Goal: Transaction & Acquisition: Purchase product/service

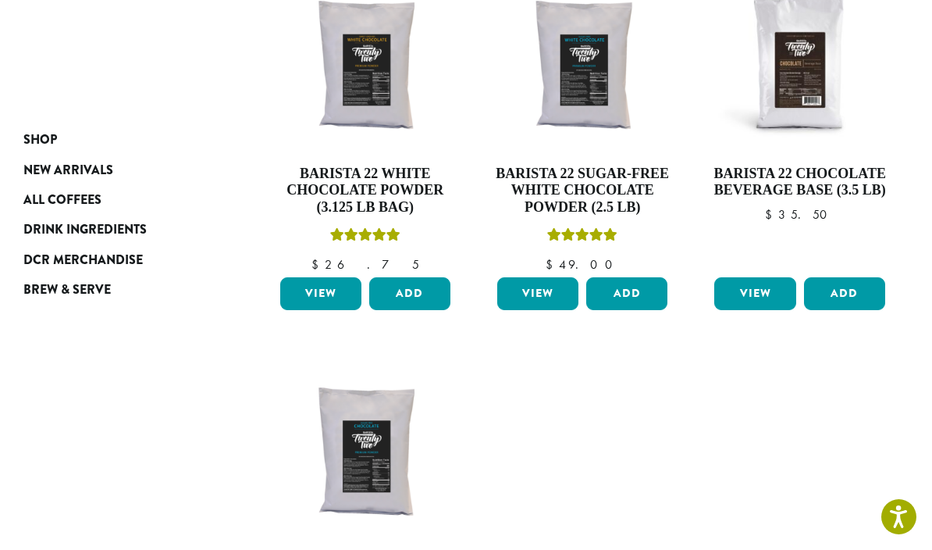
scroll to position [297, 0]
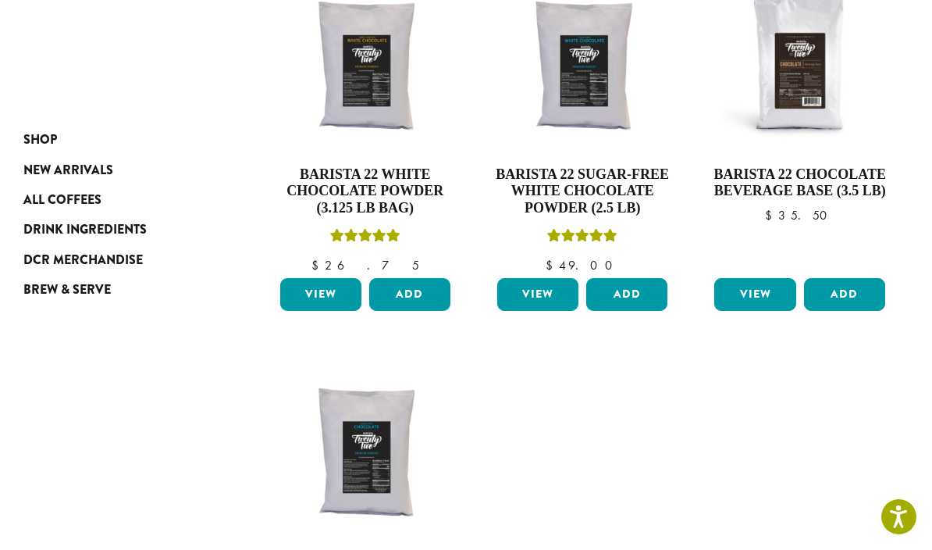
click at [629, 281] on button "Add" at bounding box center [626, 294] width 81 height 33
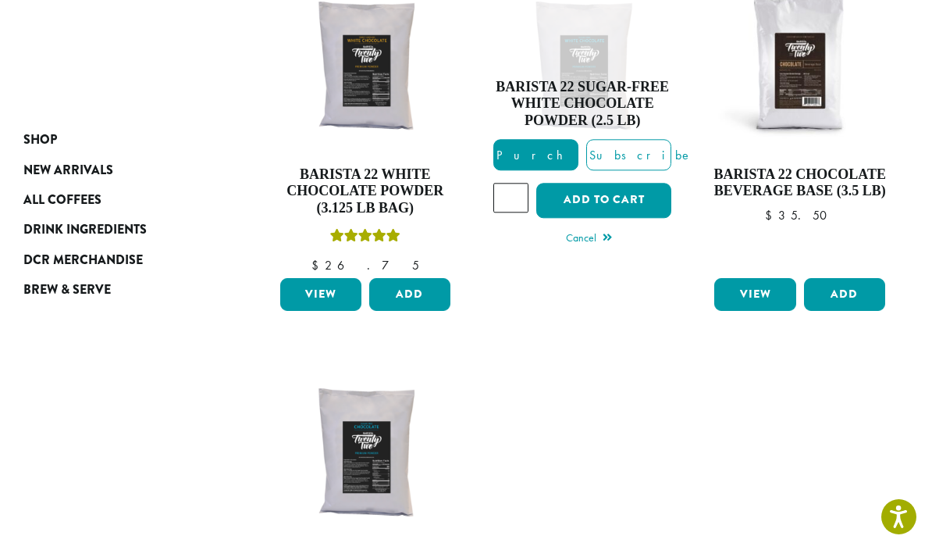
click at [627, 443] on ul "**********" at bounding box center [583, 342] width 653 height 774
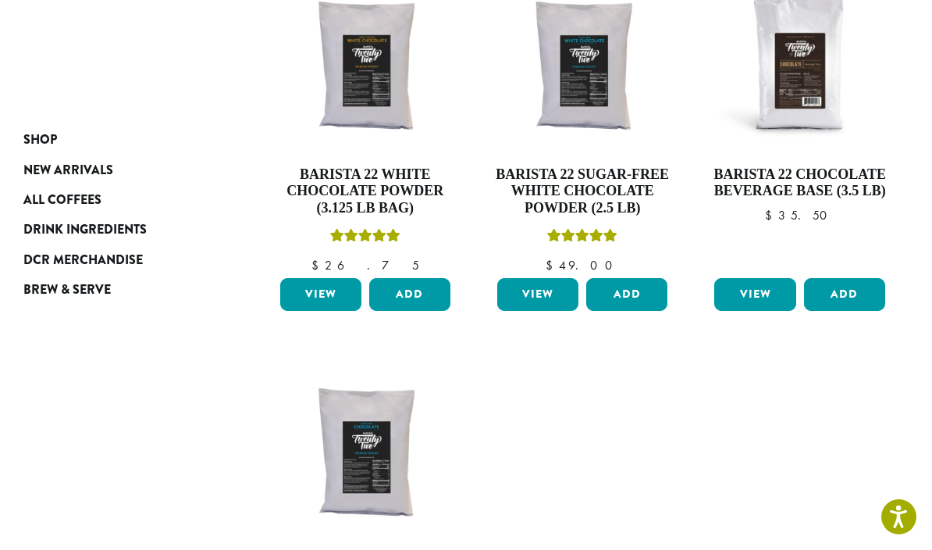
click at [411, 283] on button "Add" at bounding box center [409, 294] width 81 height 33
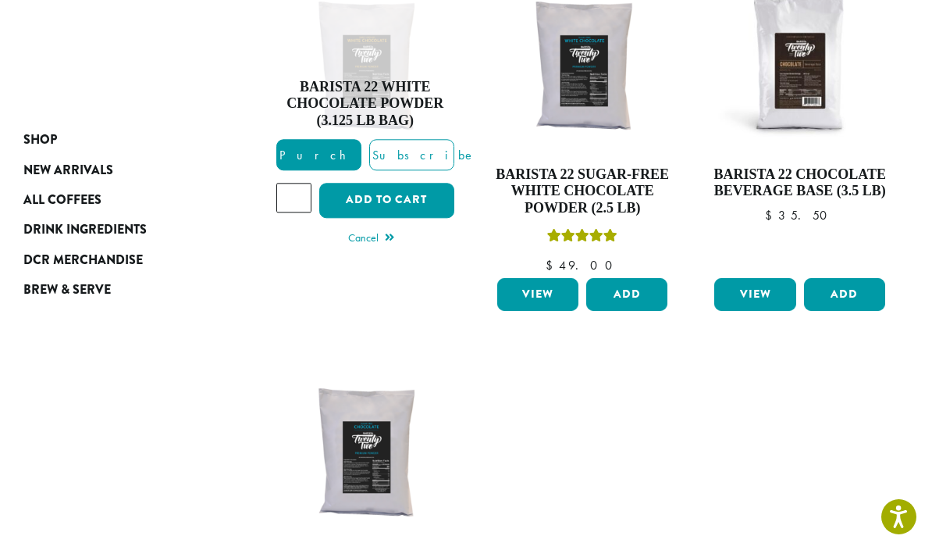
click at [383, 194] on button "Add to cart" at bounding box center [386, 200] width 135 height 35
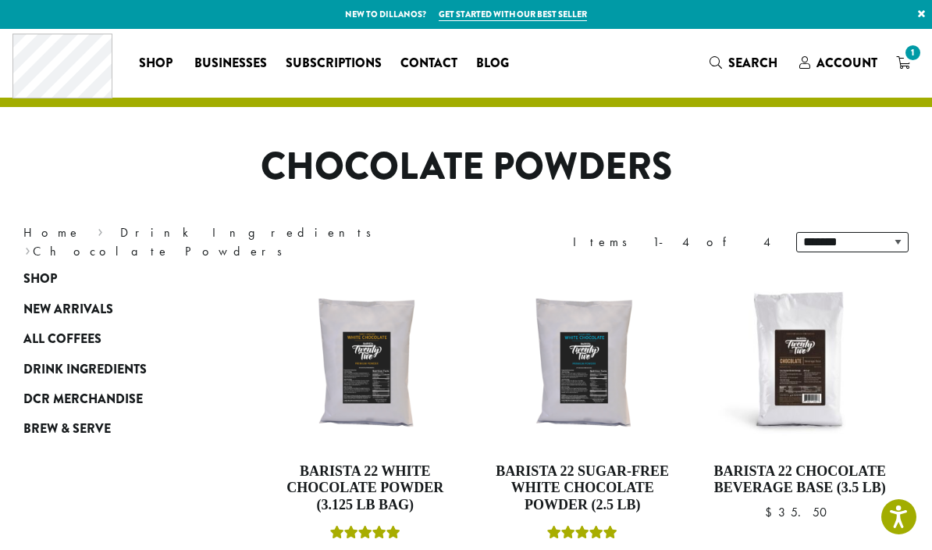
click at [909, 53] on span "1" at bounding box center [913, 52] width 21 height 21
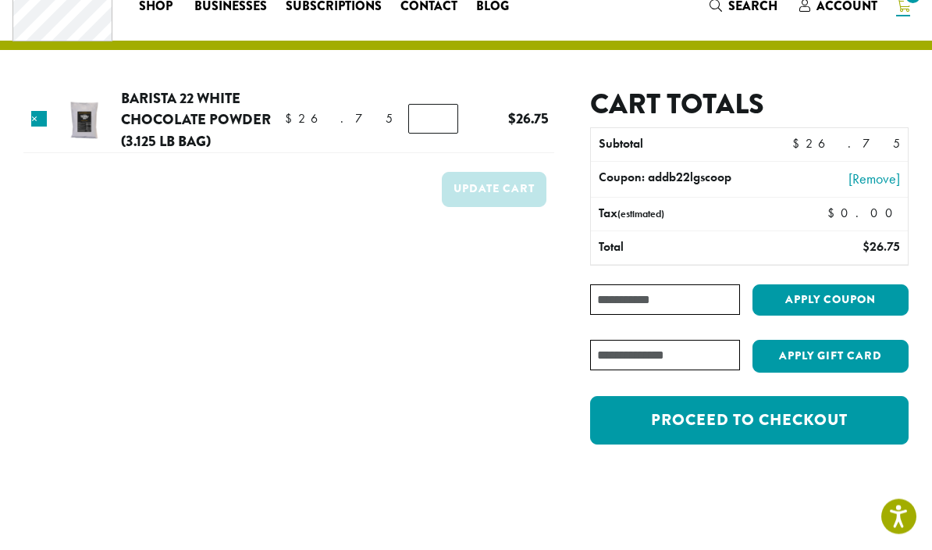
scroll to position [66, 0]
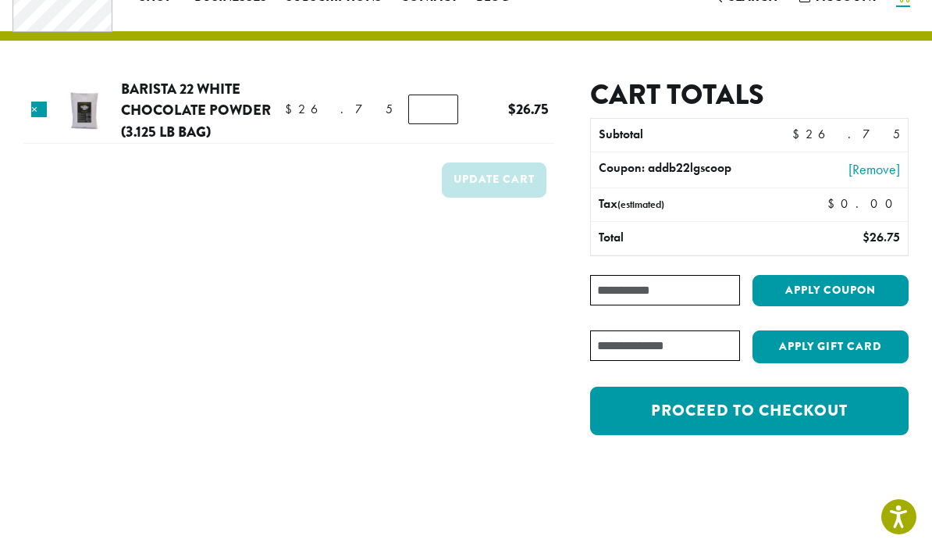
click at [871, 164] on link "[Remove]" at bounding box center [844, 168] width 111 height 21
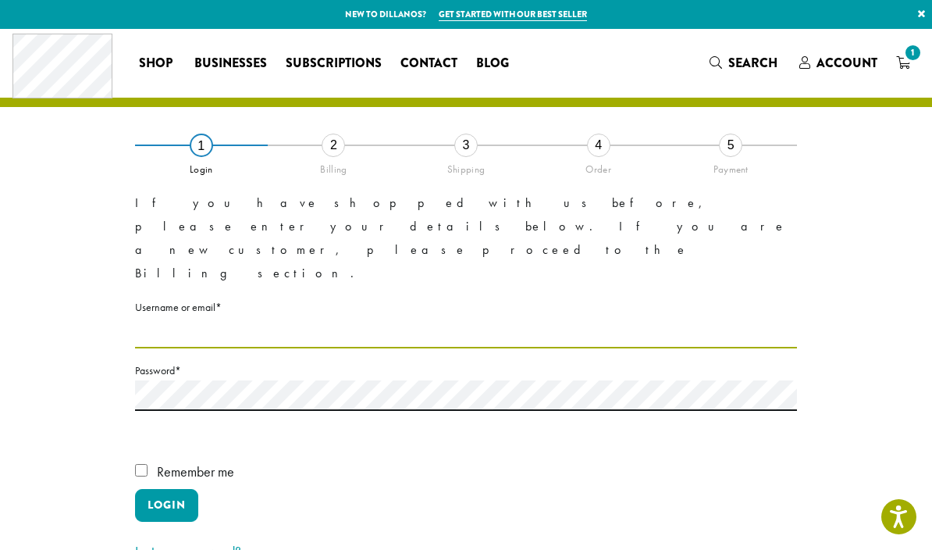
click at [213, 318] on input "Username or email * Required" at bounding box center [466, 333] width 662 height 30
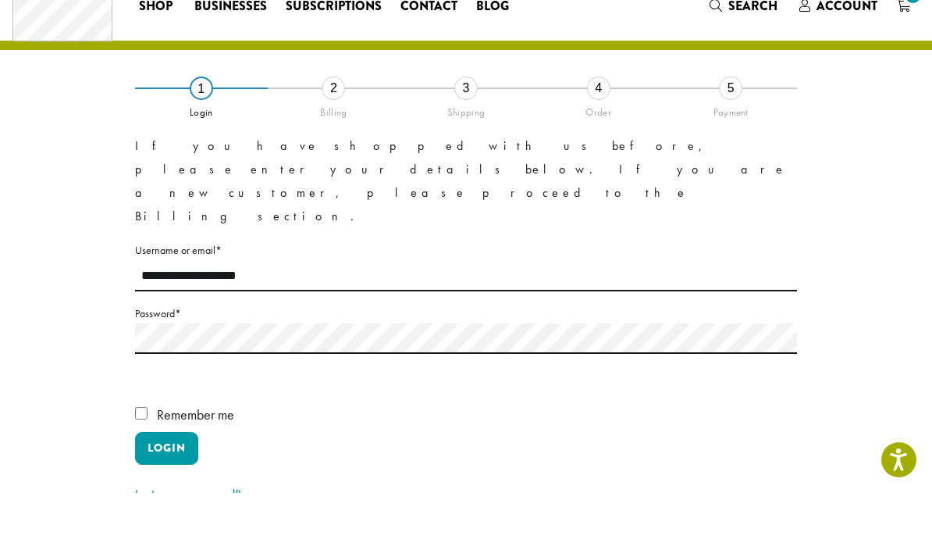
scroll to position [57, 0]
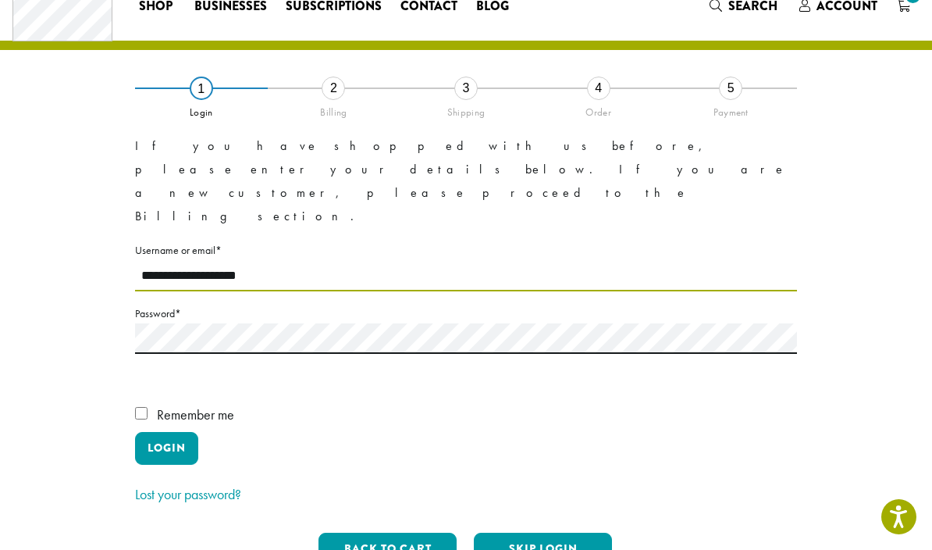
type input "**********"
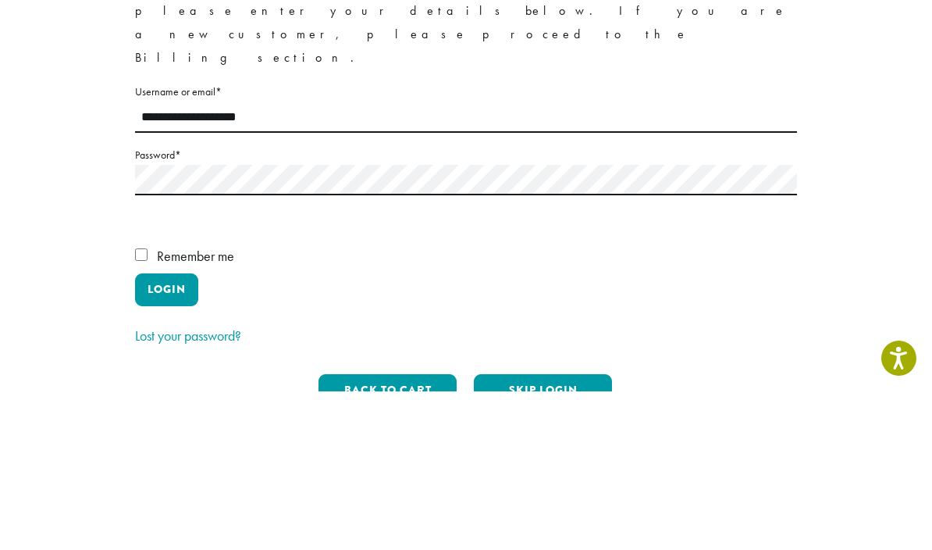
scroll to position [215, 0]
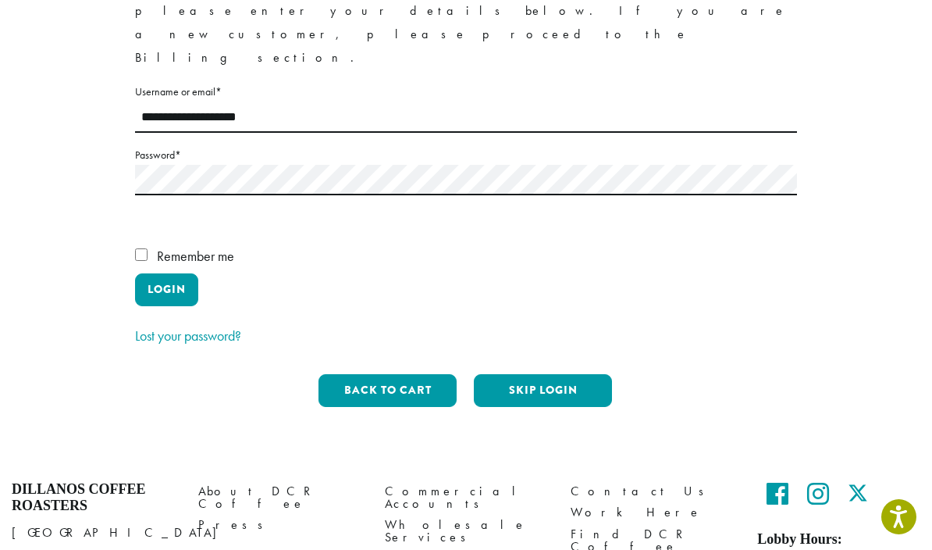
click at [169, 273] on button "Login" at bounding box center [166, 289] width 63 height 33
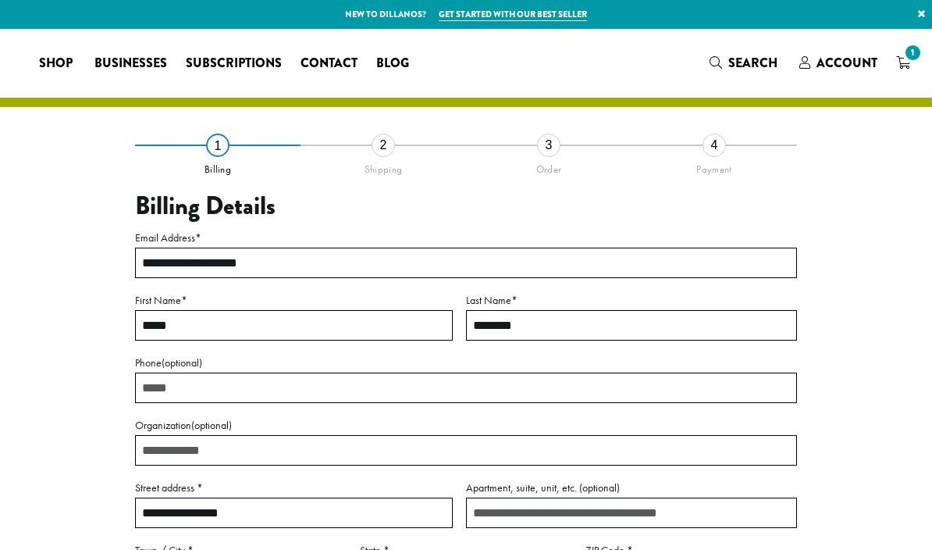
select select "**"
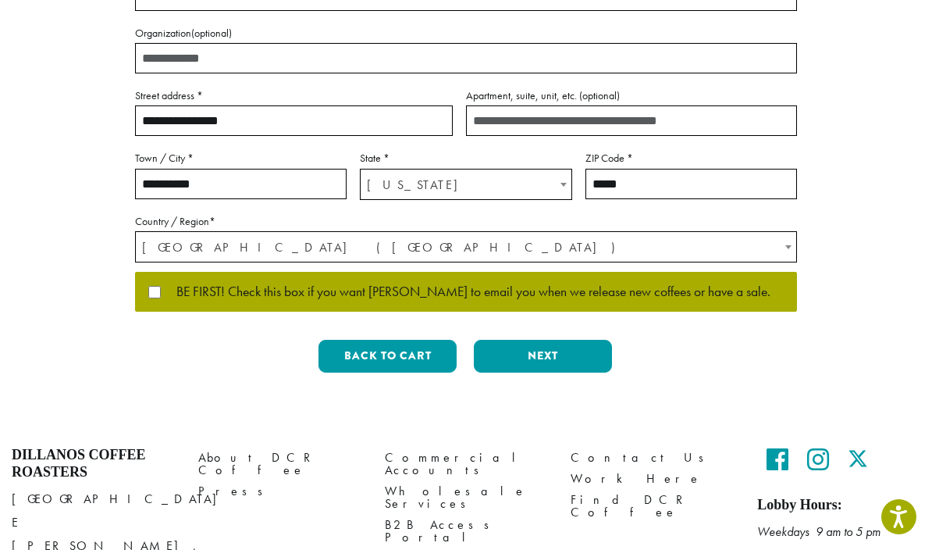
scroll to position [408, 0]
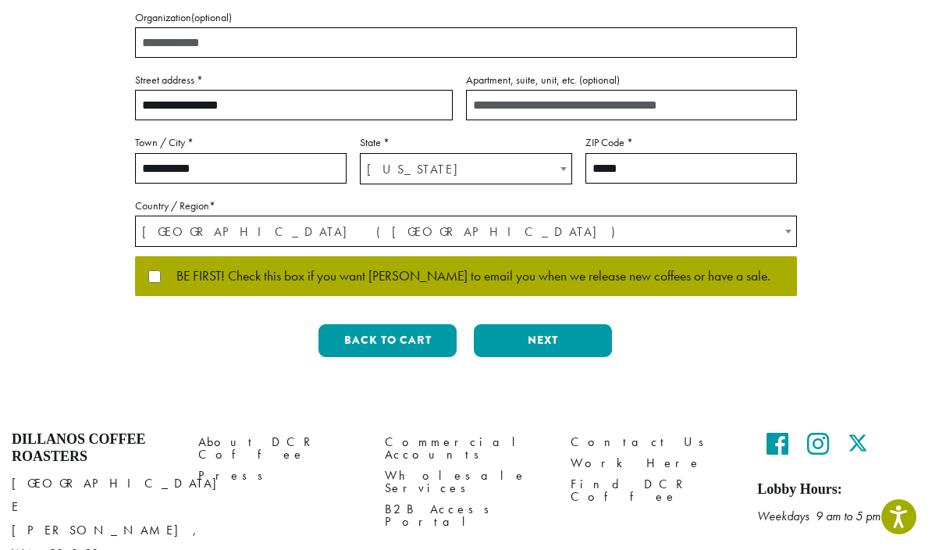
click at [538, 333] on button "Next" at bounding box center [543, 340] width 138 height 33
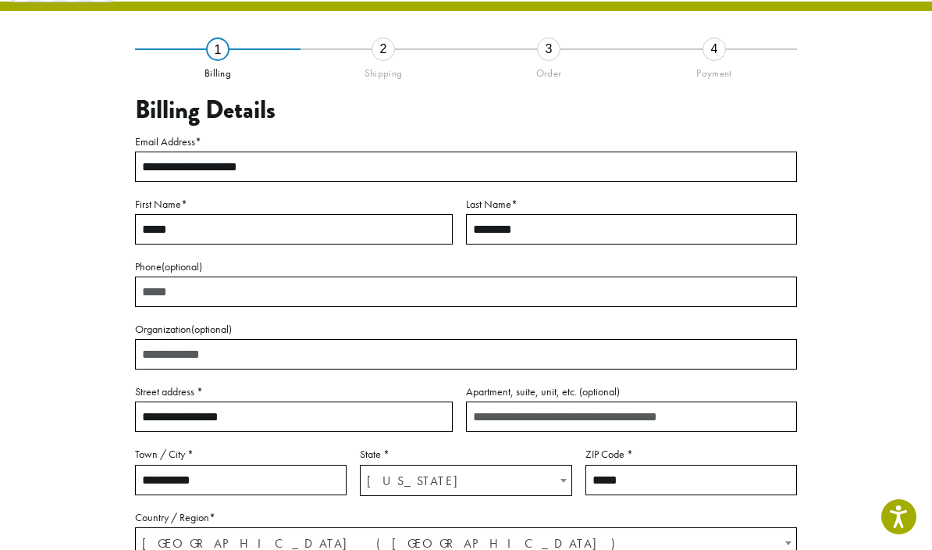
scroll to position [54, 0]
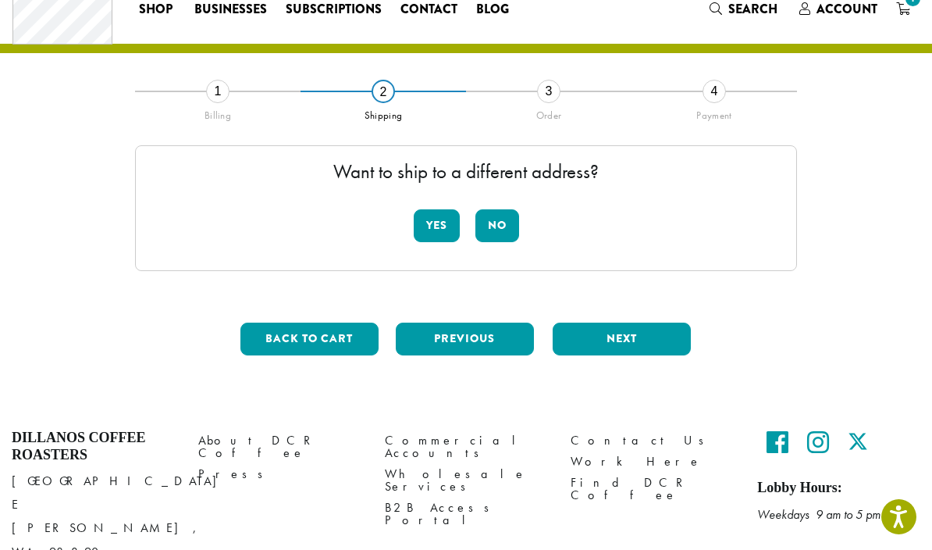
click at [494, 221] on button "No" at bounding box center [497, 225] width 44 height 33
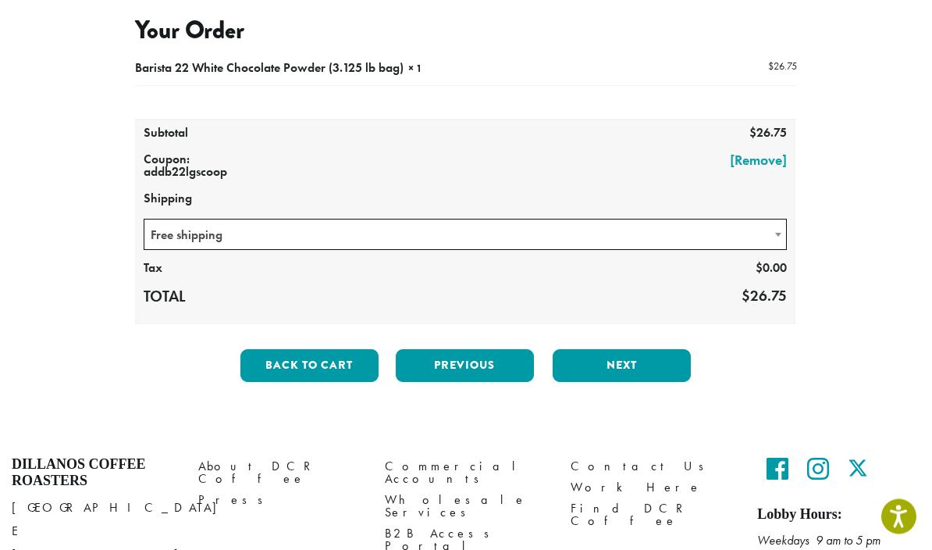
scroll to position [176, 0]
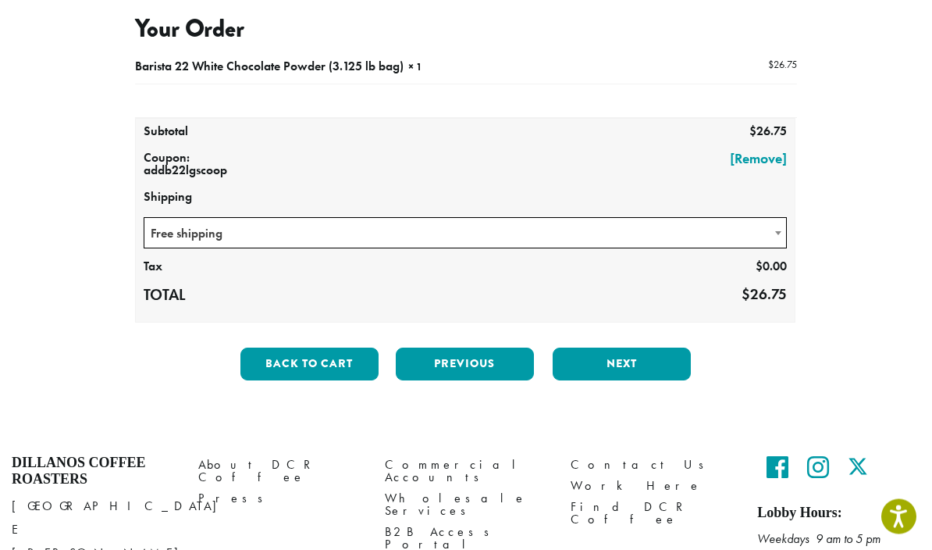
click at [628, 361] on button "Next" at bounding box center [622, 364] width 138 height 33
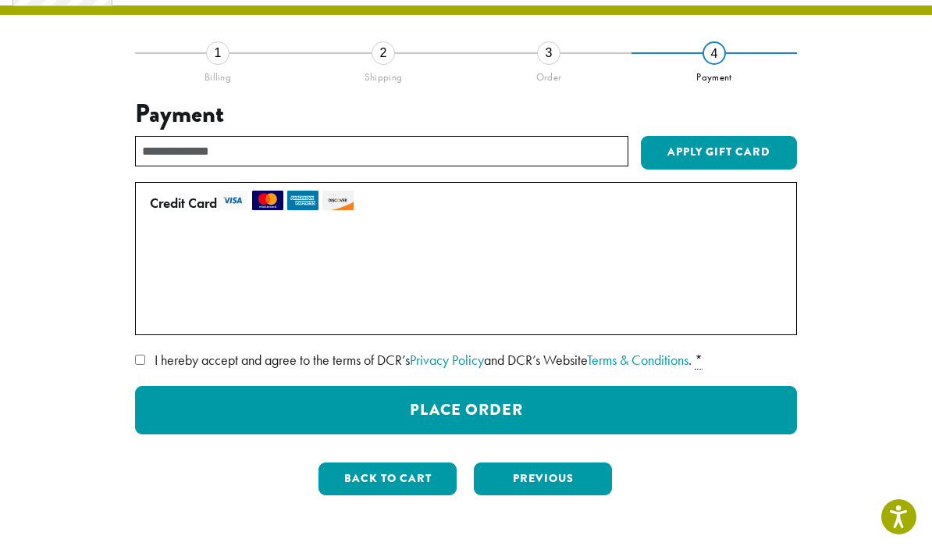
scroll to position [89, 0]
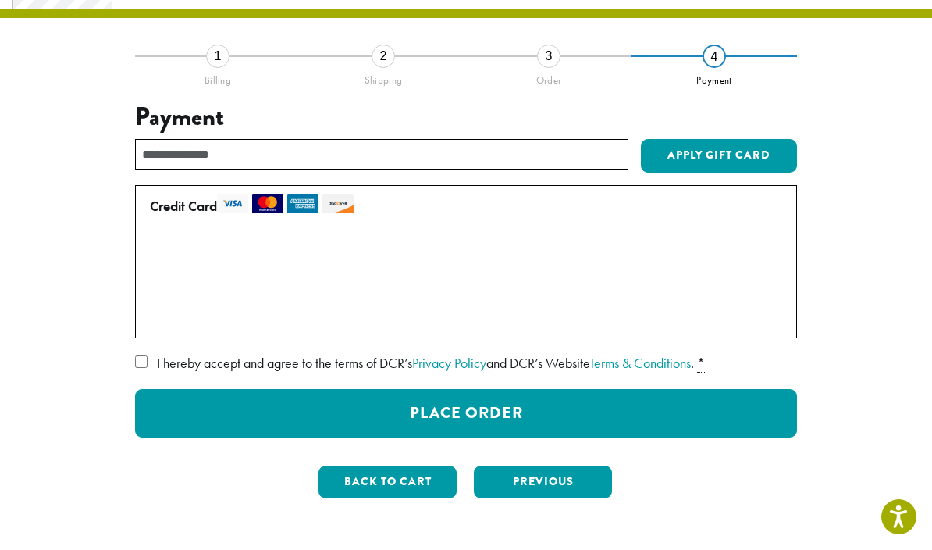
click at [401, 468] on button "Back to cart" at bounding box center [388, 481] width 138 height 33
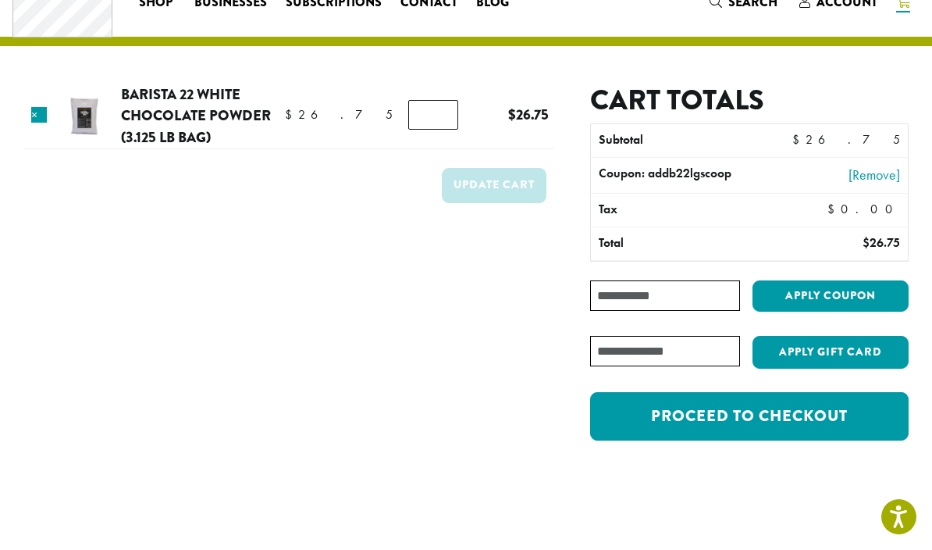
scroll to position [65, 0]
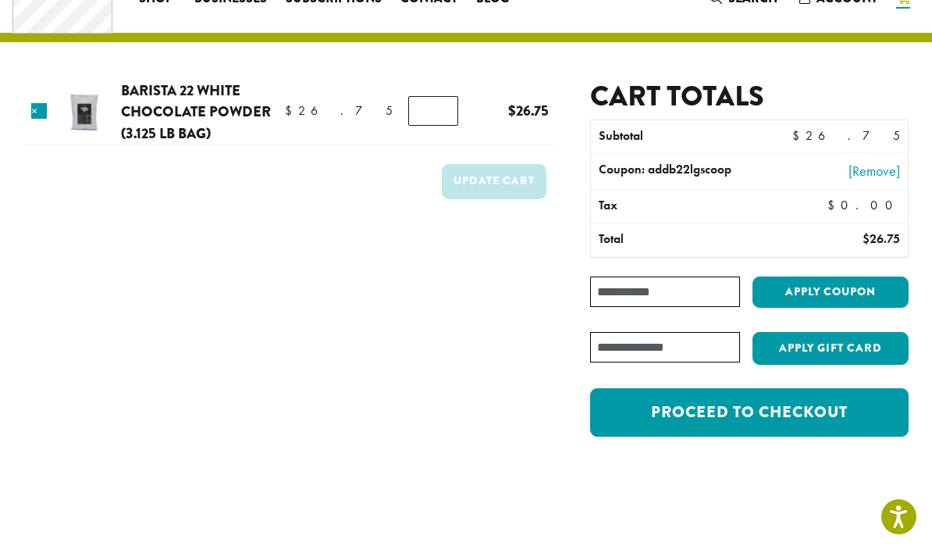
click at [420, 110] on input "*" at bounding box center [433, 111] width 50 height 30
click at [440, 113] on input "*" at bounding box center [433, 111] width 50 height 30
type input "*"
click at [499, 173] on button "Update cart" at bounding box center [494, 181] width 105 height 35
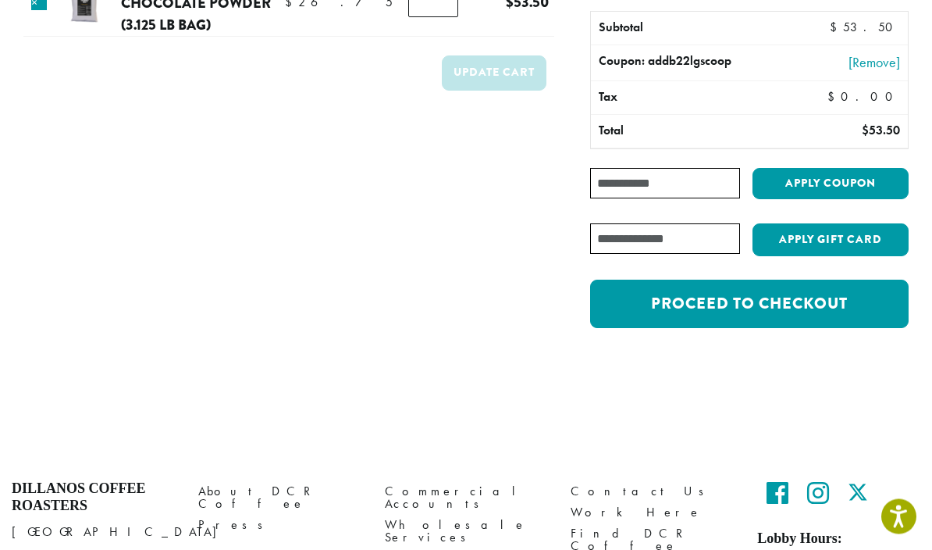
scroll to position [247, 0]
click at [755, 282] on link "Proceed to checkout" at bounding box center [749, 304] width 319 height 48
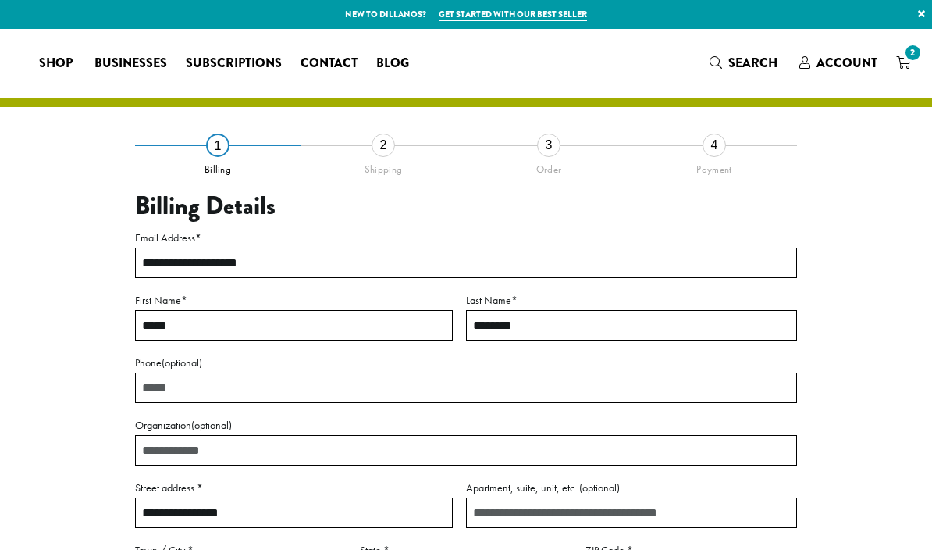
select select "**"
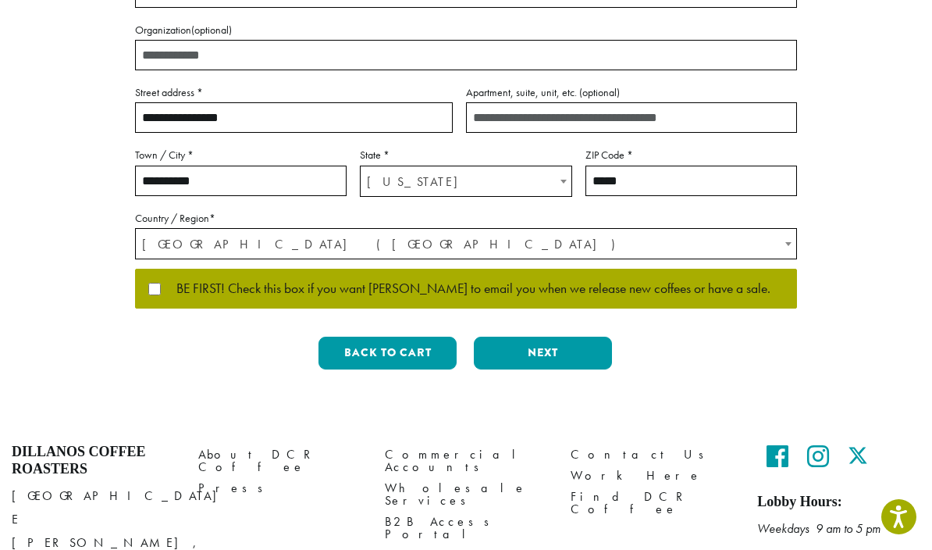
scroll to position [408, 0]
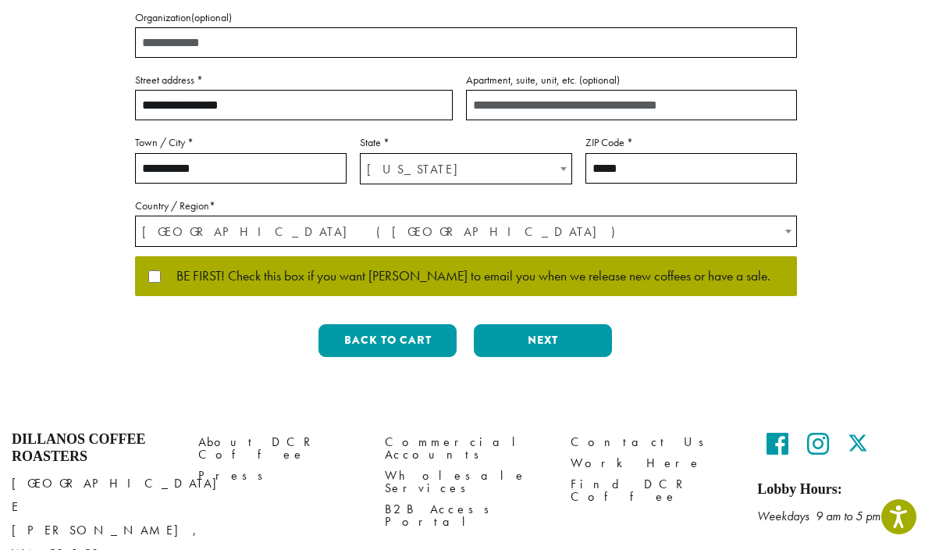
click at [536, 324] on button "Next" at bounding box center [543, 340] width 138 height 33
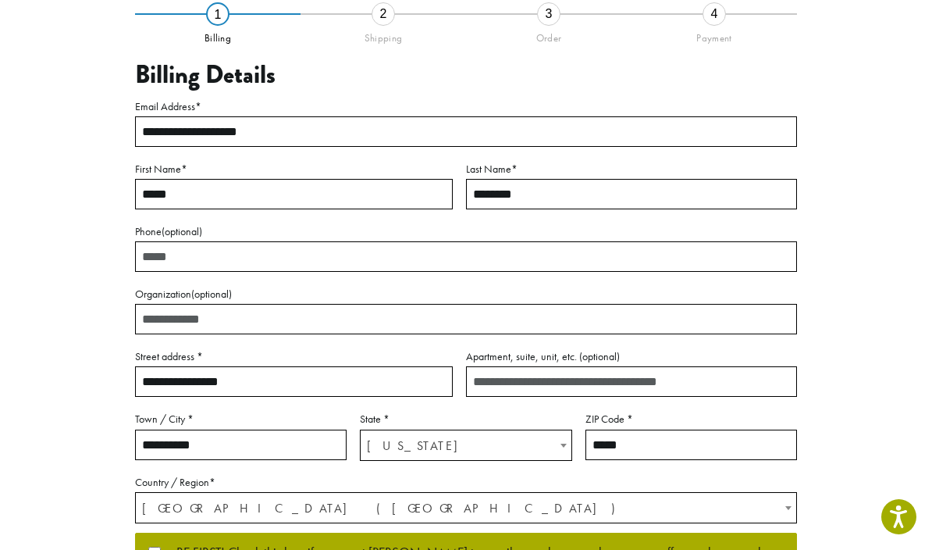
scroll to position [54, 0]
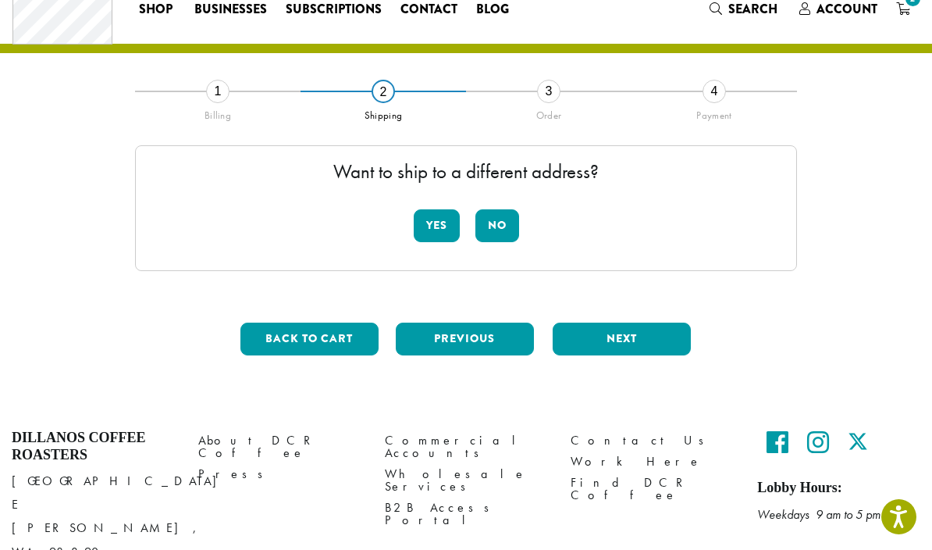
click at [496, 223] on button "No" at bounding box center [497, 225] width 44 height 33
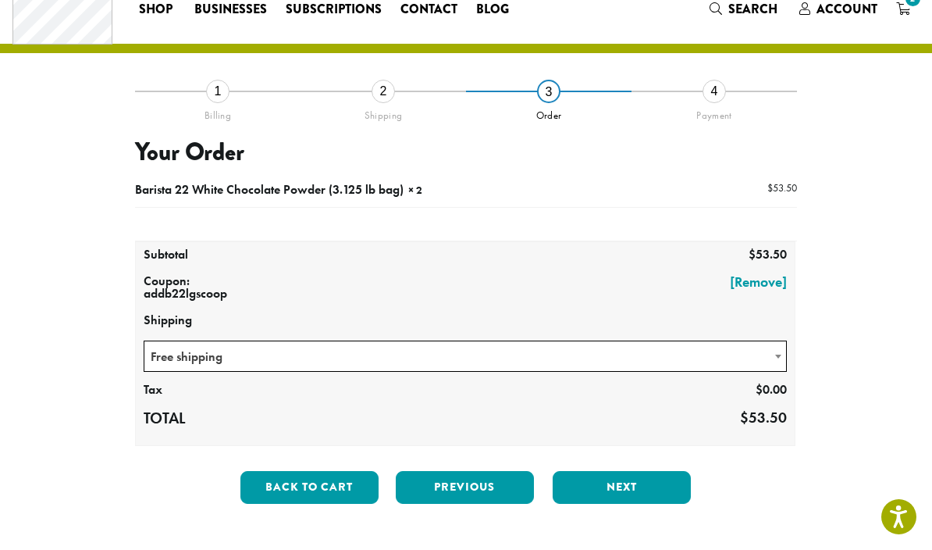
click at [621, 485] on button "Next" at bounding box center [622, 487] width 138 height 33
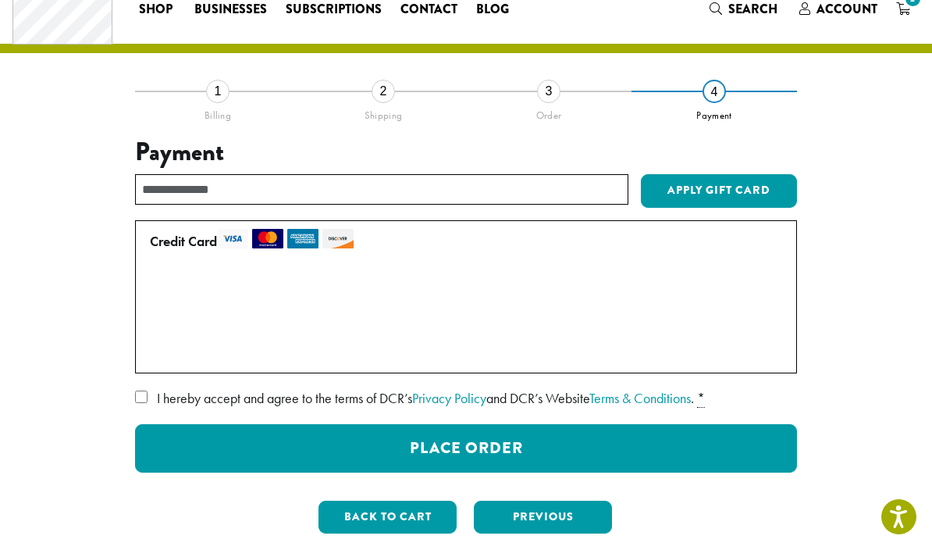
click at [155, 324] on label "• • • 8886 (expires 07/30)" at bounding box center [463, 319] width 626 height 25
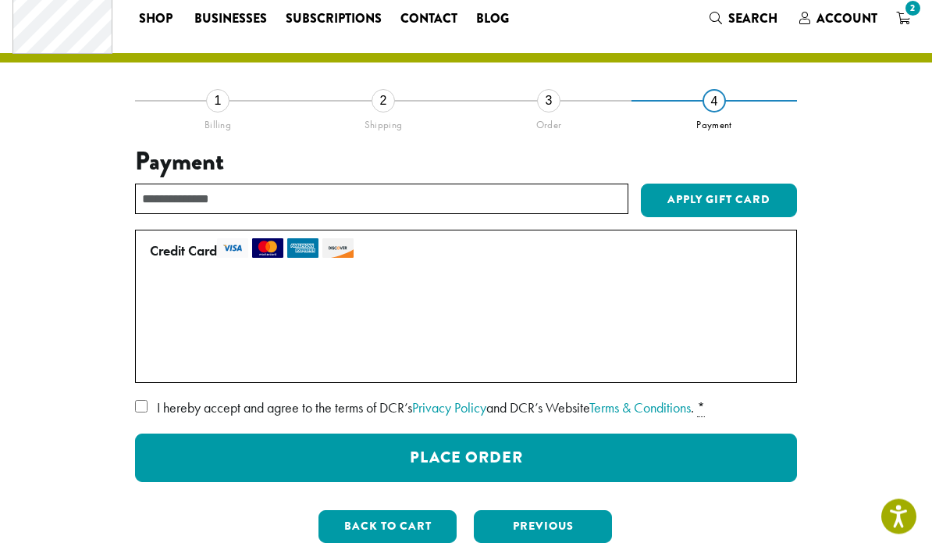
scroll to position [38, 0]
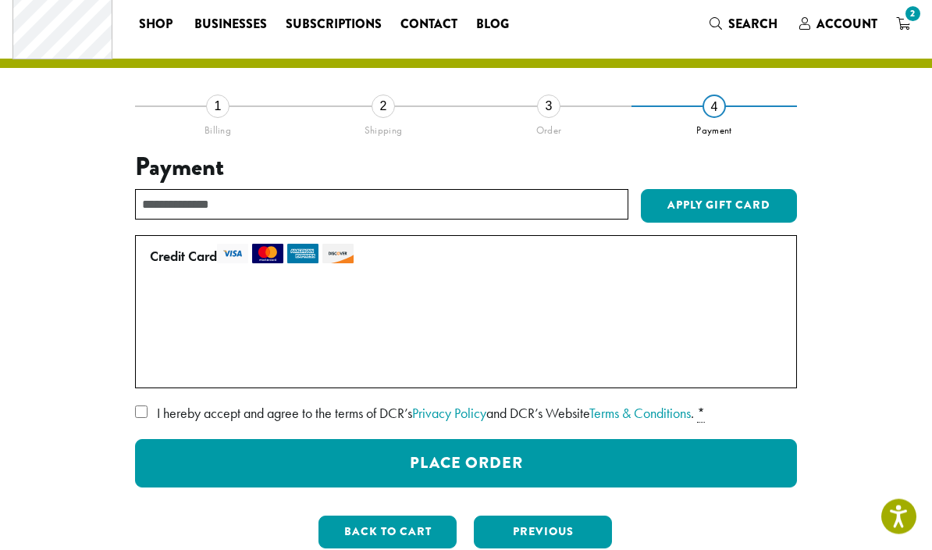
click at [528, 451] on button "Place Order" at bounding box center [466, 464] width 662 height 48
